Goal: Information Seeking & Learning: Check status

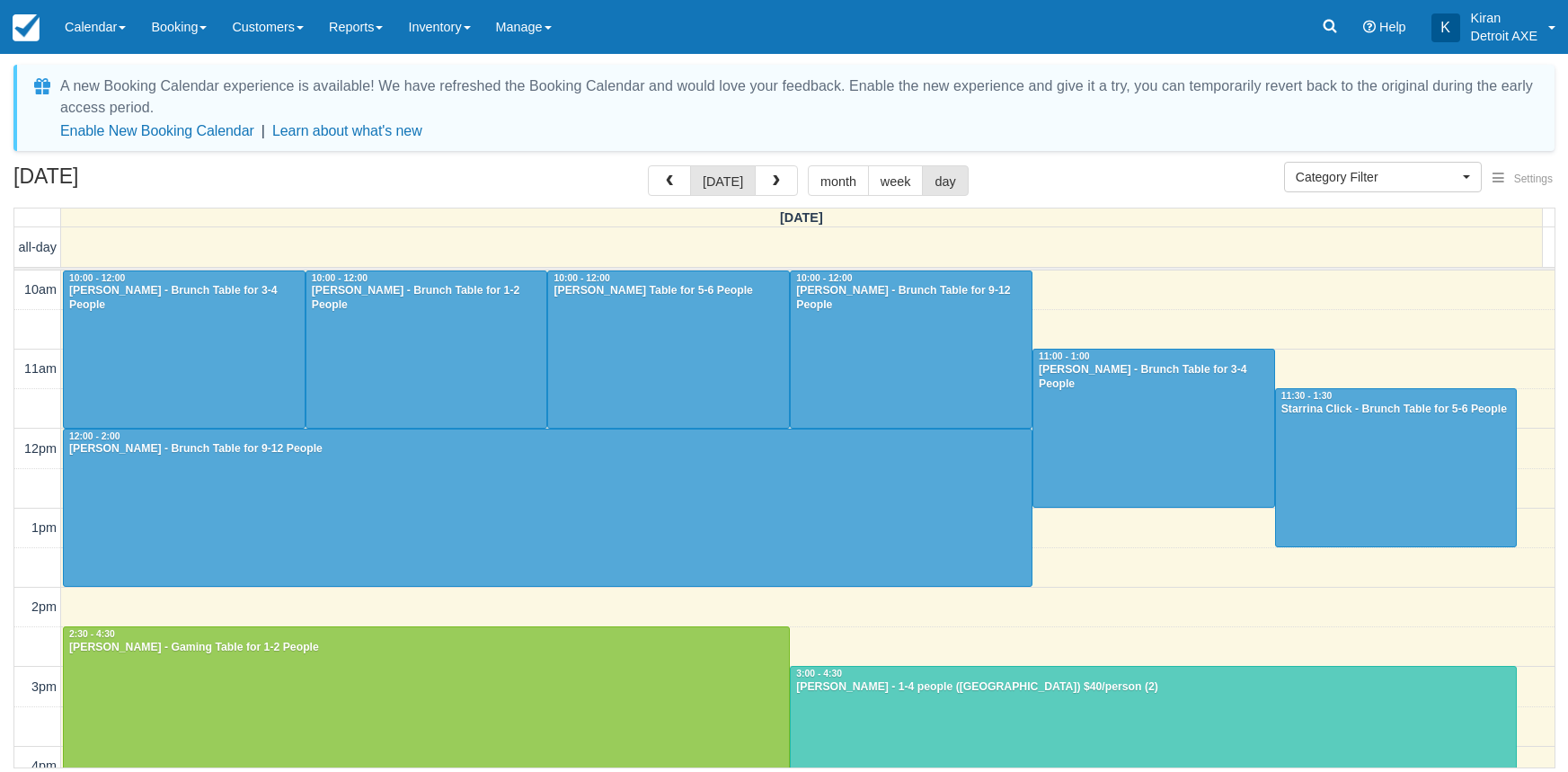
select select
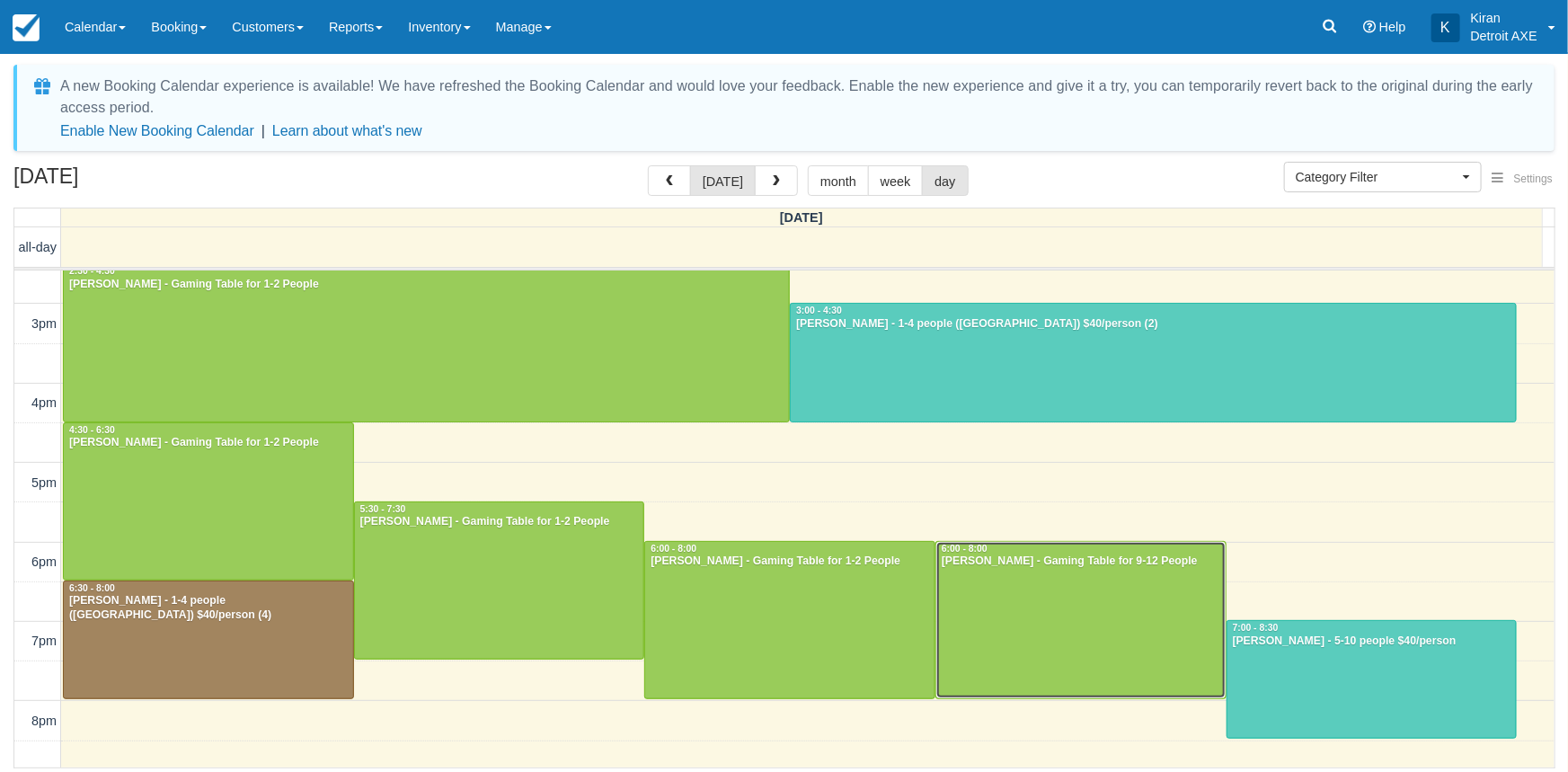
scroll to position [409, 0]
